Goal: Task Accomplishment & Management: Complete application form

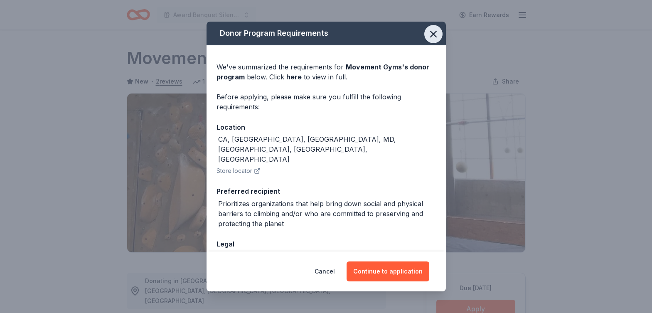
scroll to position [299, 0]
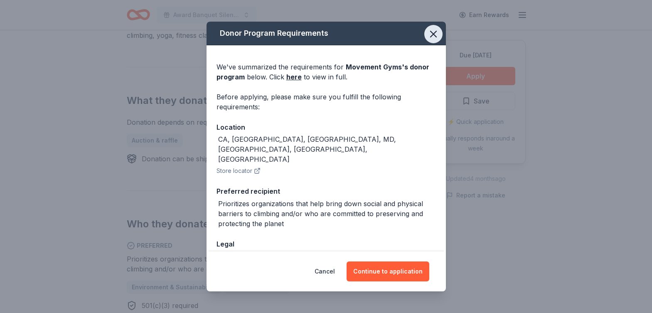
click at [432, 36] on icon "button" at bounding box center [434, 34] width 6 height 6
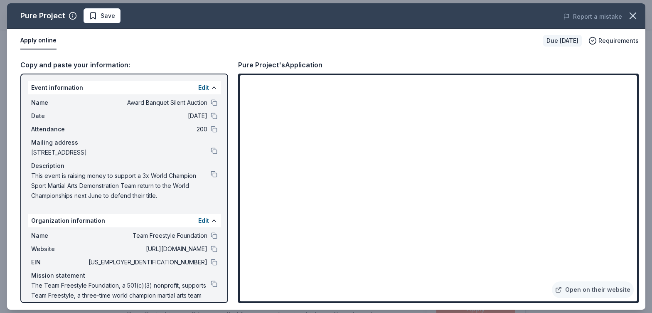
scroll to position [175, 0]
click at [591, 291] on link "Open on their website" at bounding box center [593, 290] width 82 height 17
click at [94, 18] on span "Save" at bounding box center [102, 16] width 26 height 10
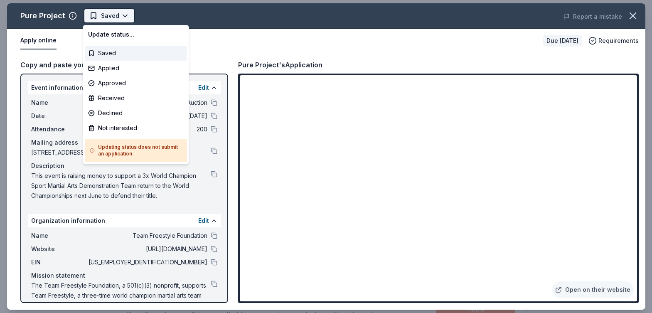
click at [123, 15] on html "Award Banquet Silent Auction Saved Apply Due in 24 days Share Pure Project New …" at bounding box center [326, 156] width 652 height 313
click at [119, 70] on div "Applied" at bounding box center [136, 68] width 102 height 15
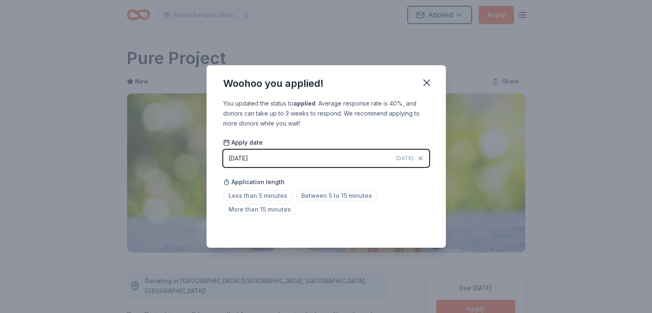
click at [282, 203] on div "Less than 5 minutes Between 5 to 15 minutes More than 15 minutes" at bounding box center [326, 203] width 206 height 27
click at [280, 198] on span "Less than 5 minutes" at bounding box center [257, 195] width 69 height 11
click at [427, 82] on icon "button" at bounding box center [427, 83] width 6 height 6
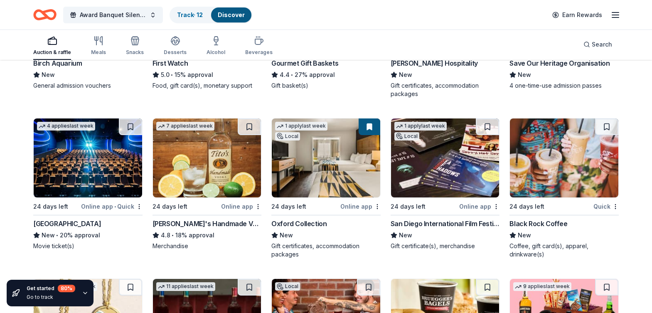
scroll to position [1484, 0]
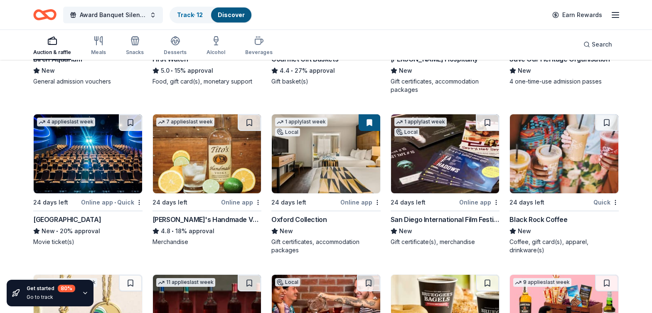
click at [94, 176] on img at bounding box center [88, 153] width 109 height 79
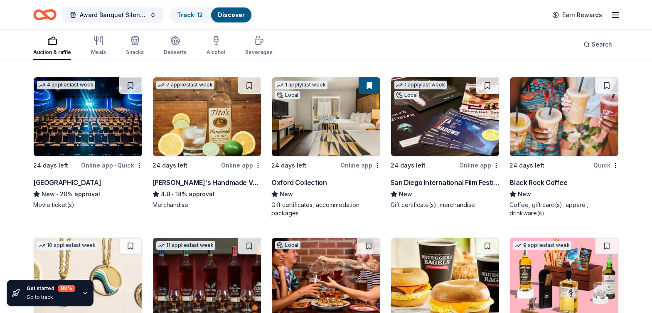
scroll to position [1521, 0]
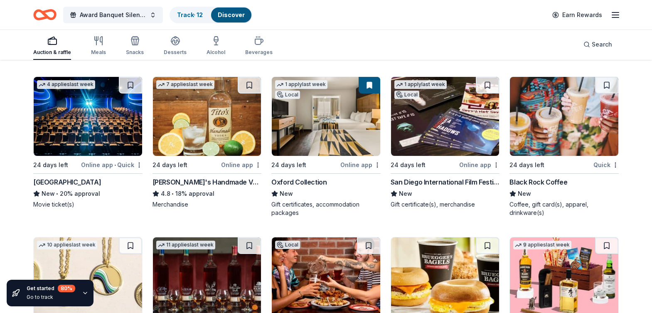
click at [434, 131] on img at bounding box center [445, 116] width 109 height 79
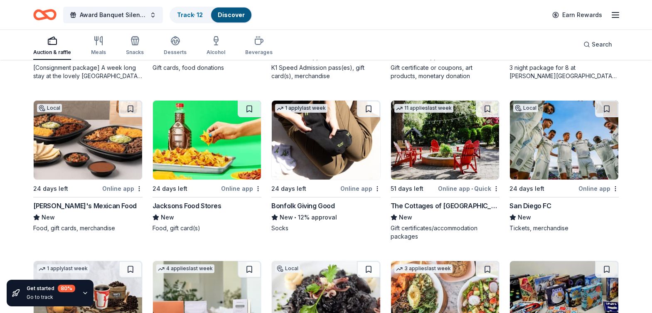
scroll to position [1973, 0]
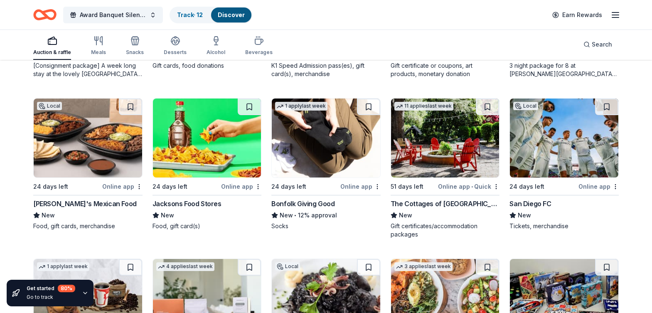
click at [541, 154] on img at bounding box center [564, 138] width 109 height 79
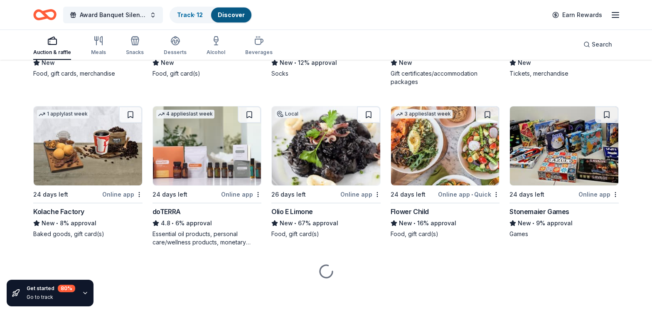
scroll to position [2125, 0]
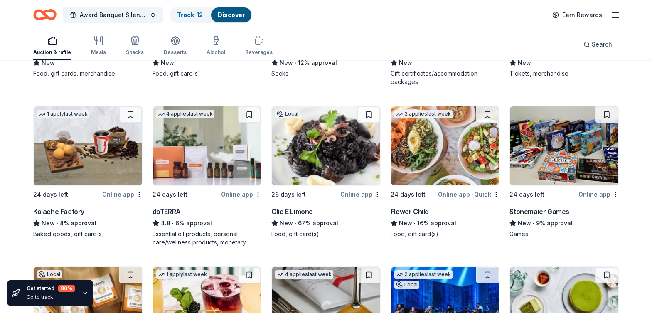
click at [577, 161] on img at bounding box center [564, 145] width 109 height 79
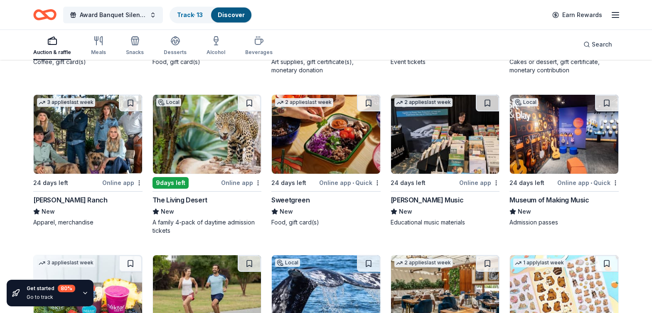
scroll to position [2460, 0]
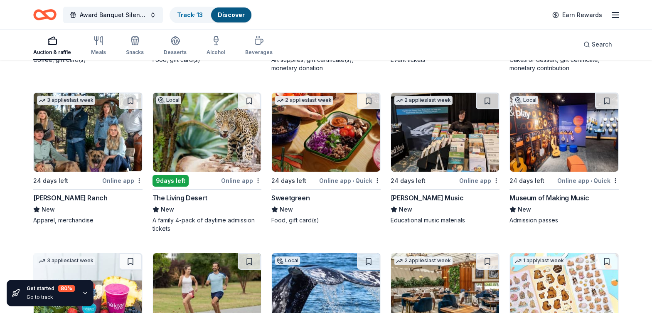
click at [341, 150] on img at bounding box center [326, 132] width 109 height 79
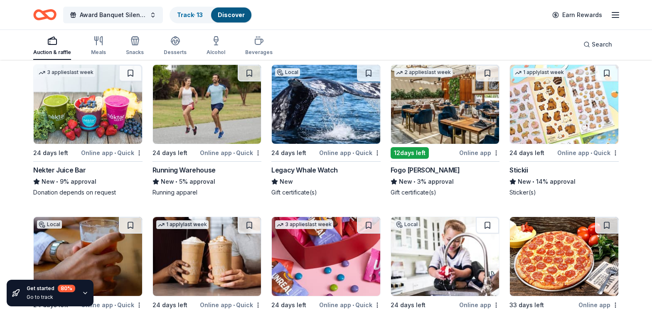
scroll to position [2650, 0]
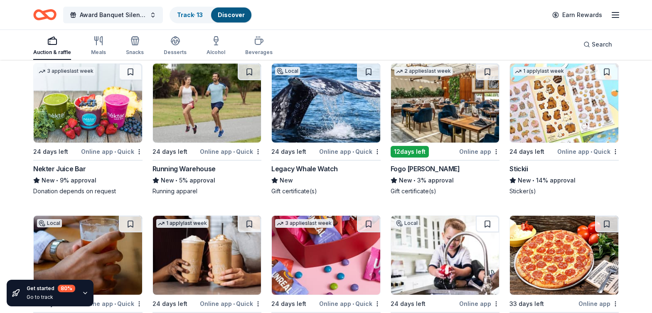
click at [450, 114] on img at bounding box center [445, 103] width 109 height 79
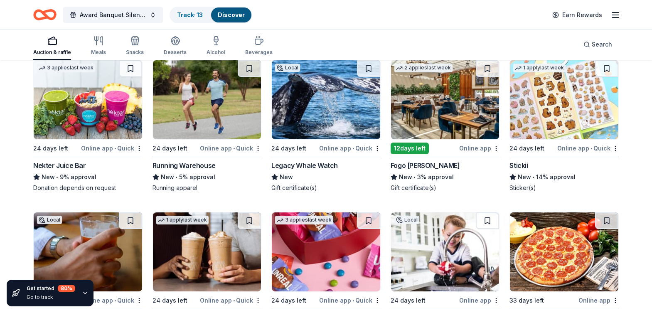
click at [341, 111] on img at bounding box center [326, 99] width 109 height 79
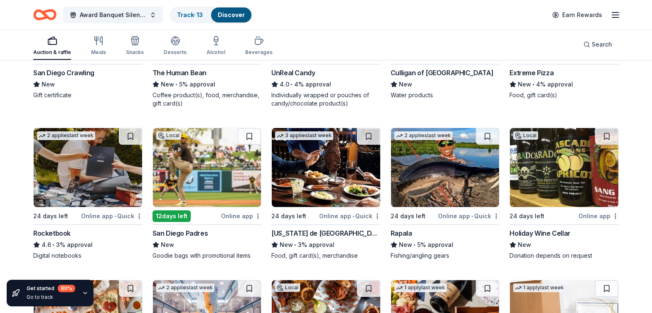
scroll to position [2898, 0]
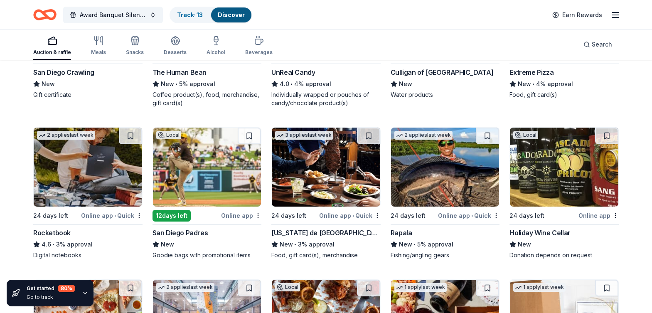
click at [208, 181] on img at bounding box center [207, 167] width 109 height 79
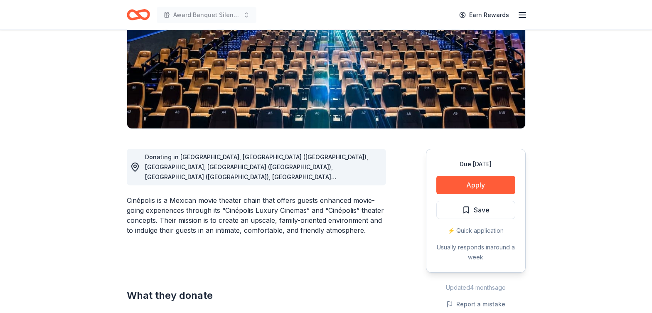
scroll to position [125, 0]
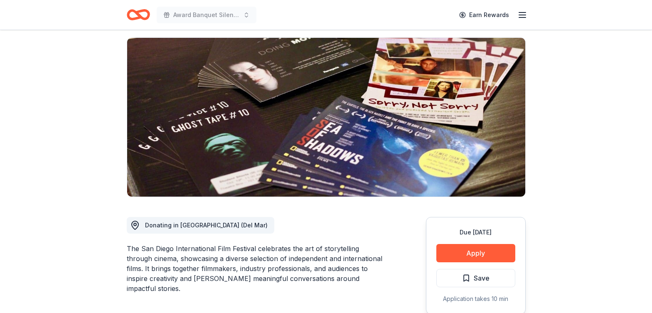
scroll to position [54, 0]
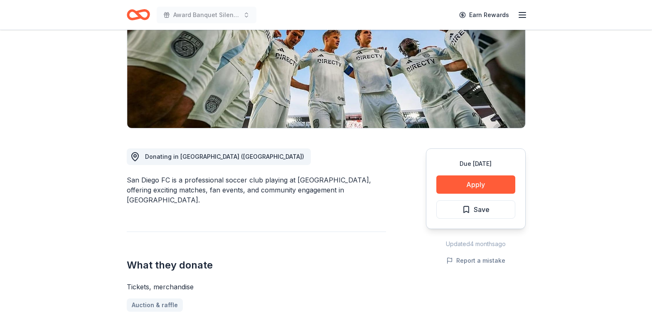
scroll to position [125, 0]
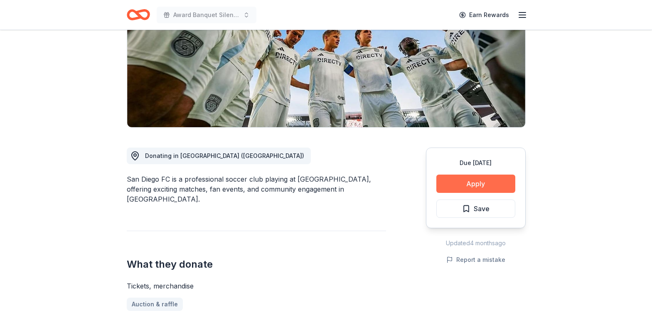
click at [478, 187] on button "Apply" at bounding box center [476, 184] width 79 height 18
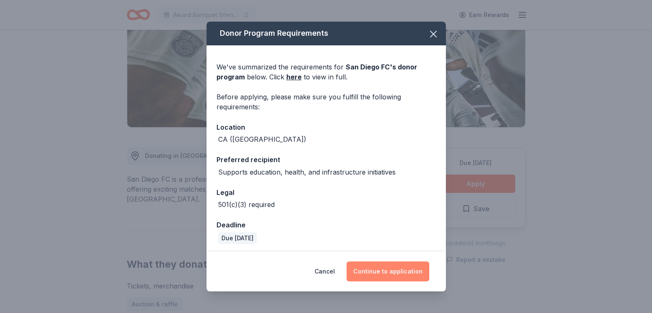
click at [398, 272] on button "Continue to application" at bounding box center [388, 272] width 83 height 20
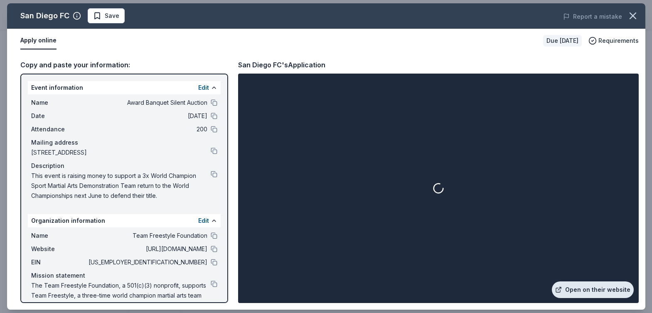
click at [599, 291] on link "Open on their website" at bounding box center [593, 290] width 82 height 17
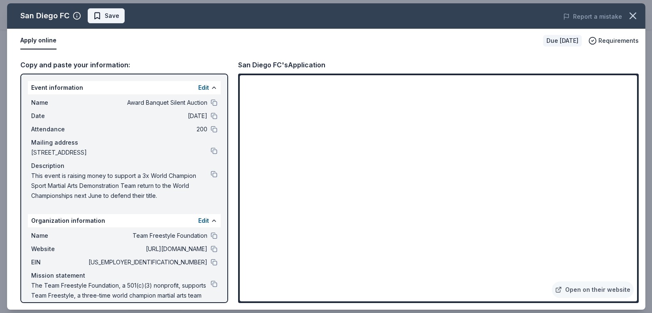
click at [96, 15] on span "Save" at bounding box center [106, 16] width 26 height 10
click at [126, 18] on html "Award Banquet Silent Auction Earn Rewards Due in 24 days Share San Diego FC New…" at bounding box center [326, 31] width 652 height 313
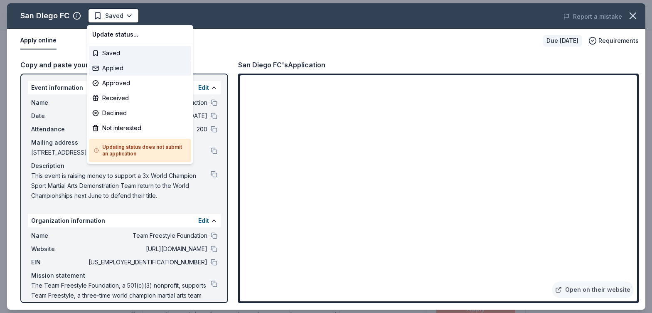
scroll to position [0, 0]
click at [120, 67] on div "Applied" at bounding box center [140, 68] width 102 height 15
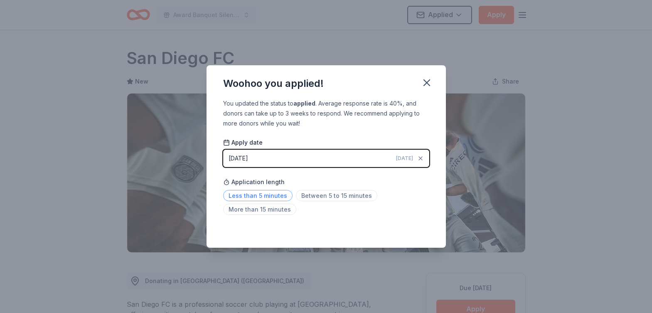
click at [270, 197] on span "Less than 5 minutes" at bounding box center [257, 195] width 69 height 11
click at [425, 84] on icon "button" at bounding box center [427, 83] width 6 height 6
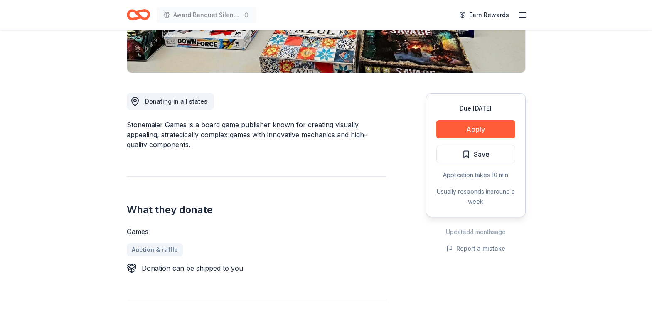
scroll to position [183, 0]
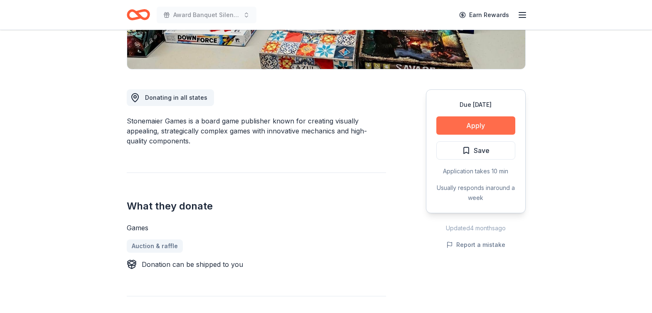
click at [477, 126] on button "Apply" at bounding box center [476, 125] width 79 height 18
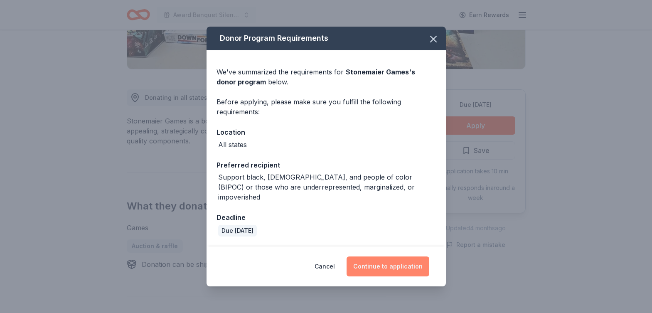
click at [379, 260] on button "Continue to application" at bounding box center [388, 267] width 83 height 20
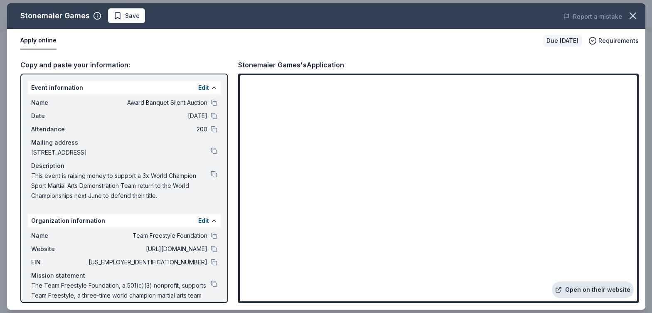
click at [589, 293] on link "Open on their website" at bounding box center [593, 290] width 82 height 17
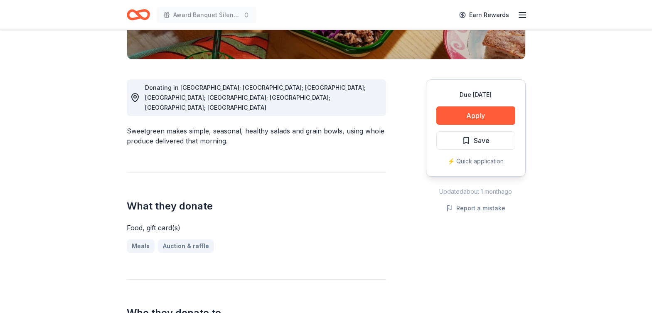
scroll to position [194, 0]
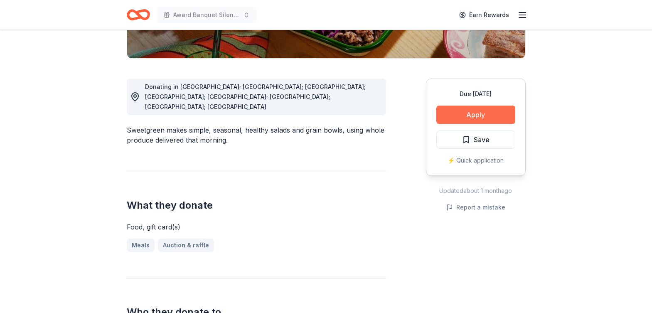
click at [482, 114] on button "Apply" at bounding box center [476, 115] width 79 height 18
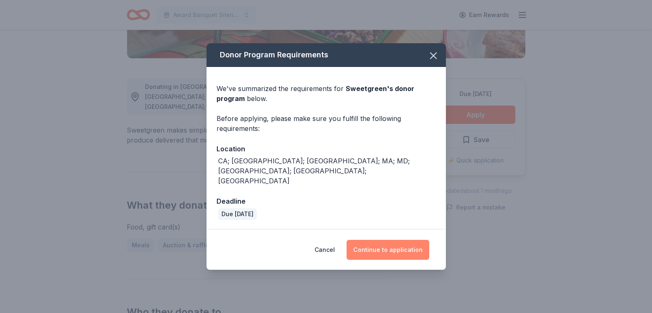
click at [385, 240] on button "Continue to application" at bounding box center [388, 250] width 83 height 20
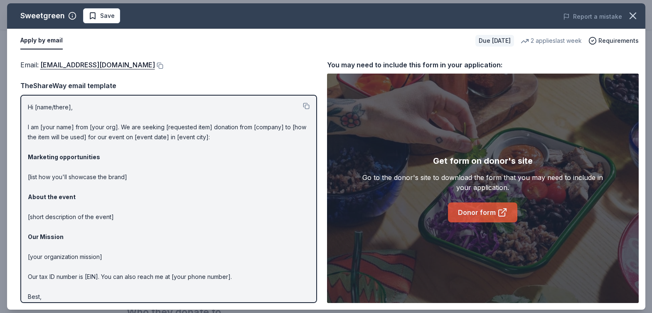
click at [467, 215] on link "Donor form" at bounding box center [482, 213] width 69 height 20
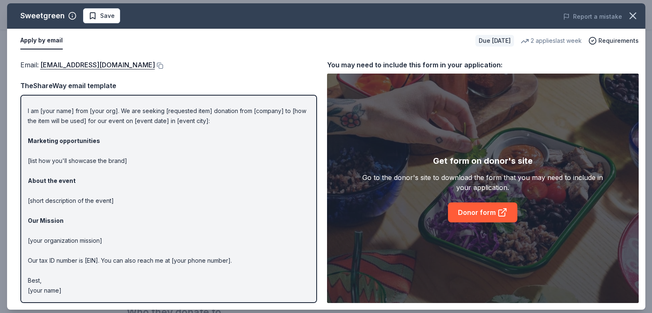
scroll to position [16, 0]
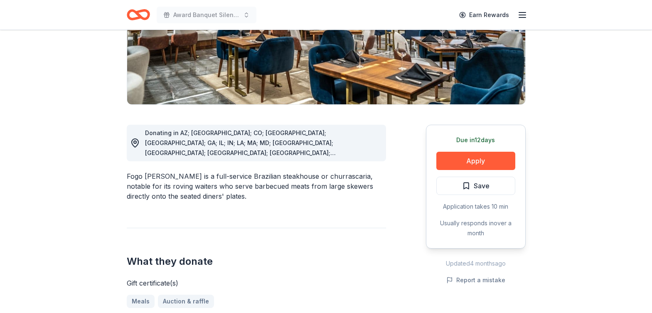
scroll to position [150, 0]
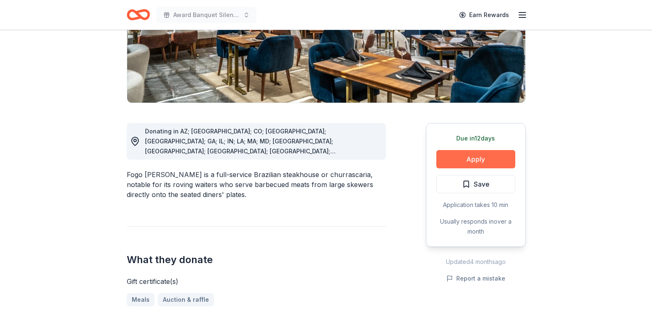
click at [482, 164] on button "Apply" at bounding box center [476, 159] width 79 height 18
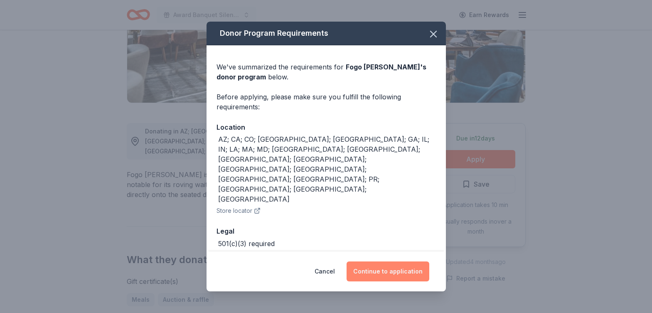
click at [380, 272] on button "Continue to application" at bounding box center [388, 272] width 83 height 20
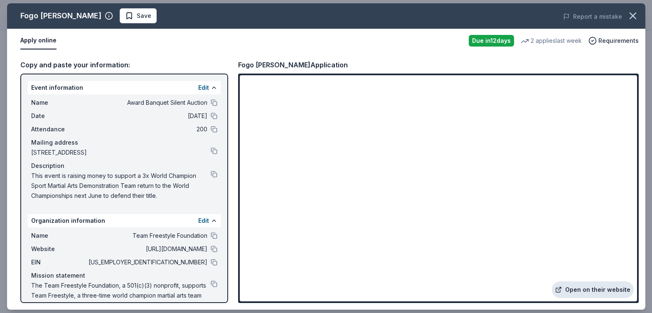
click at [585, 289] on link "Open on their website" at bounding box center [593, 290] width 82 height 17
click at [125, 17] on span "Save" at bounding box center [138, 16] width 26 height 10
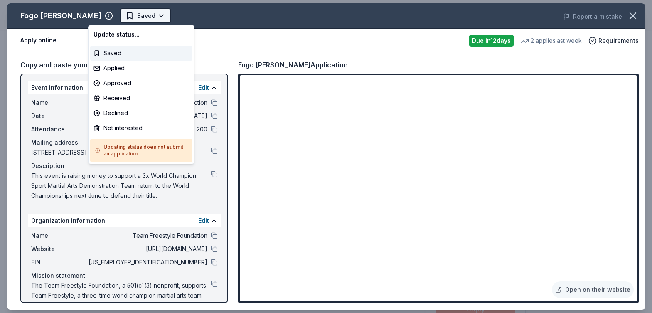
click at [128, 15] on html "Award Banquet Silent Auction Saved Apply Due in 12 days Share Fogo de Chao New …" at bounding box center [326, 156] width 652 height 313
click at [121, 68] on div "Applied" at bounding box center [141, 68] width 102 height 15
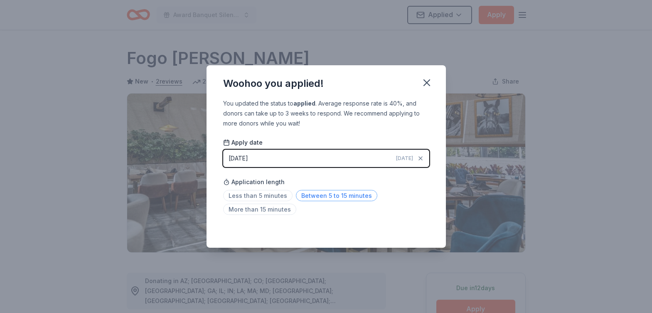
click at [321, 199] on span "Between 5 to 15 minutes" at bounding box center [337, 195] width 82 height 11
click at [425, 82] on icon "button" at bounding box center [427, 83] width 12 height 12
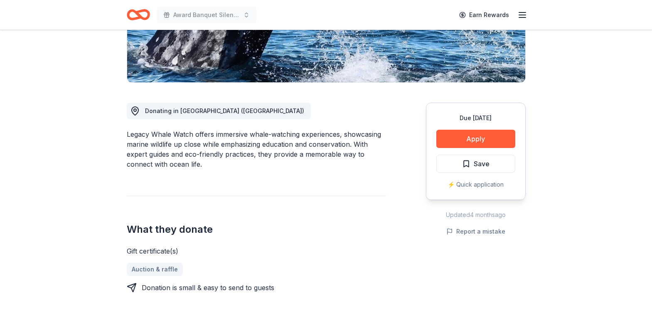
scroll to position [177, 0]
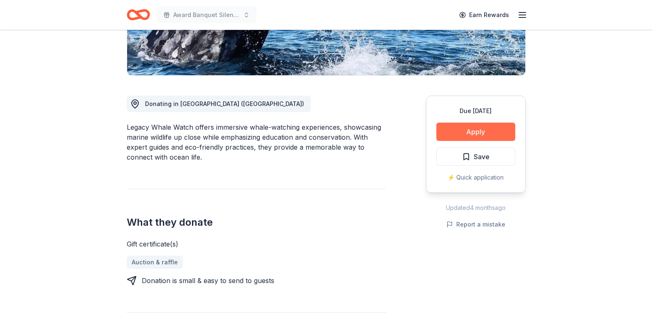
click at [484, 132] on button "Apply" at bounding box center [476, 132] width 79 height 18
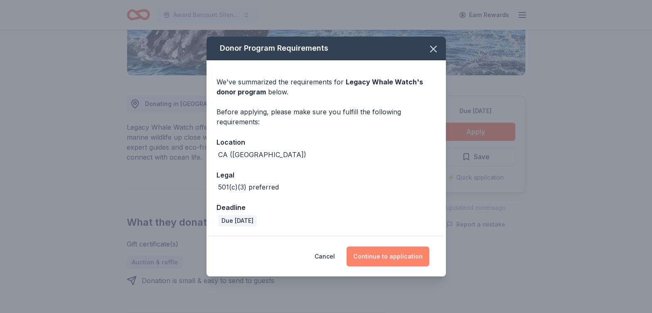
click at [396, 261] on button "Continue to application" at bounding box center [388, 257] width 83 height 20
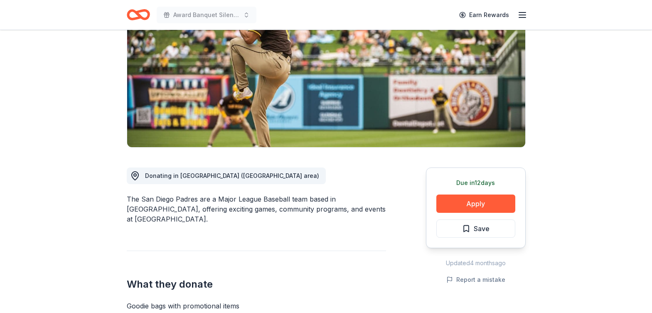
scroll to position [114, 0]
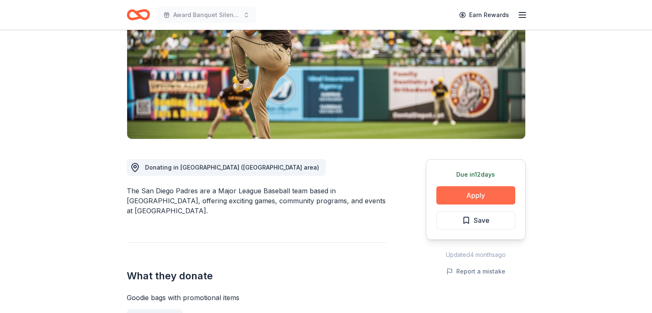
click at [488, 201] on button "Apply" at bounding box center [476, 195] width 79 height 18
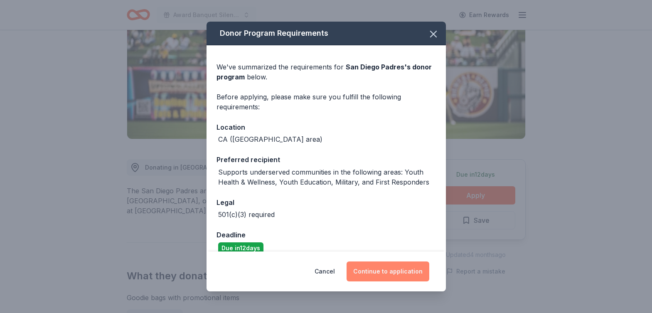
click at [378, 277] on button "Continue to application" at bounding box center [388, 272] width 83 height 20
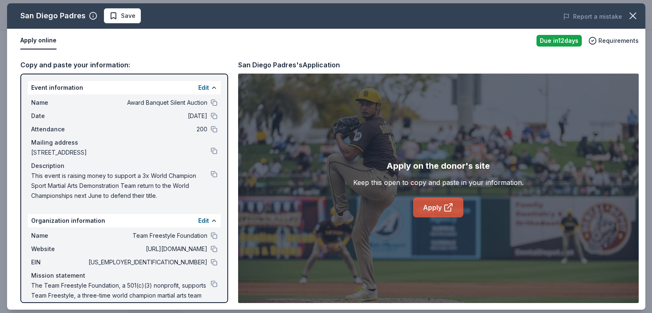
click at [427, 209] on link "Apply" at bounding box center [438, 208] width 50 height 20
click at [439, 210] on link "Apply" at bounding box center [438, 208] width 50 height 20
click at [112, 19] on span "Save" at bounding box center [122, 16] width 26 height 10
click at [141, 18] on html "Award Banquet Silent Auction Earn Rewards Due [DATE] Share San Diego Padres New…" at bounding box center [326, 42] width 652 height 313
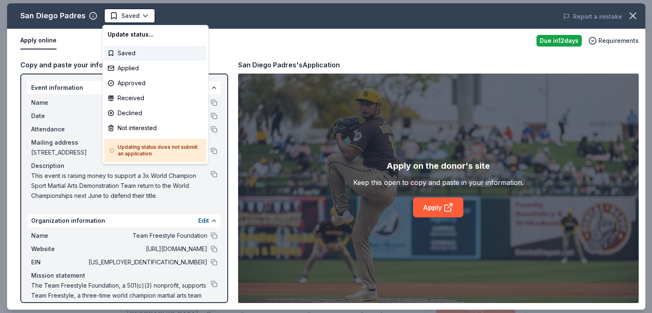
scroll to position [0, 0]
click at [136, 68] on div "Applied" at bounding box center [155, 68] width 102 height 15
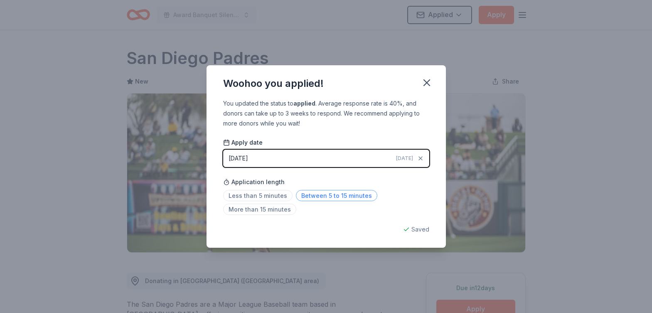
click at [331, 195] on span "Between 5 to 15 minutes" at bounding box center [337, 195] width 82 height 11
click at [421, 83] on icon "button" at bounding box center [427, 83] width 12 height 12
